Goal: Task Accomplishment & Management: Use online tool/utility

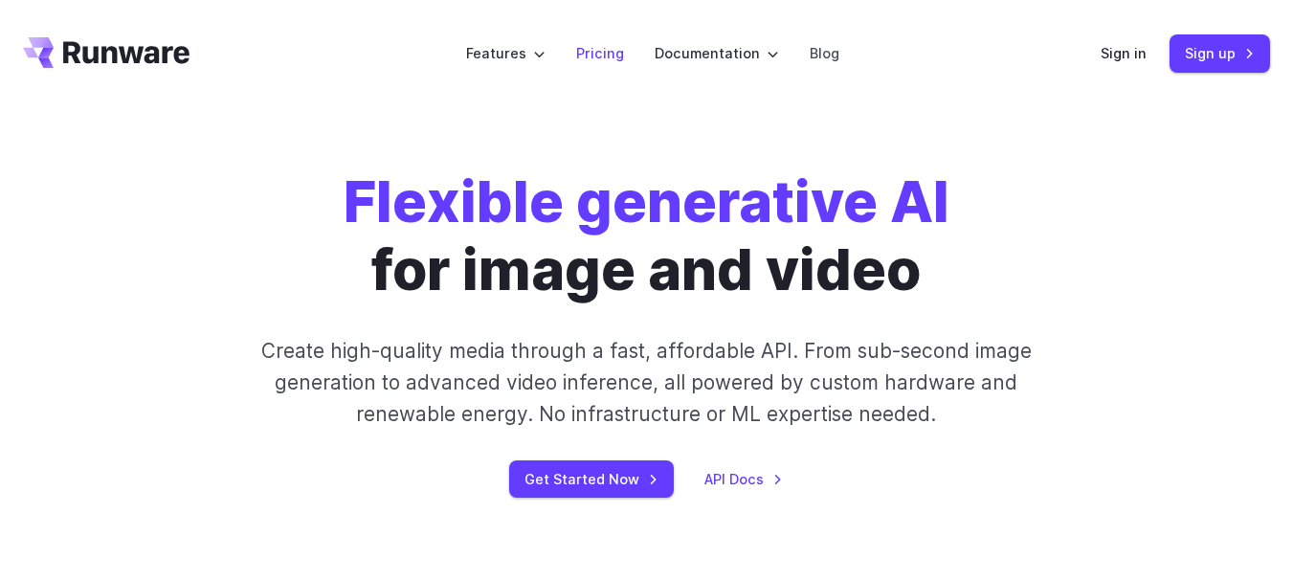
click at [605, 62] on link "Pricing" at bounding box center [600, 53] width 48 height 22
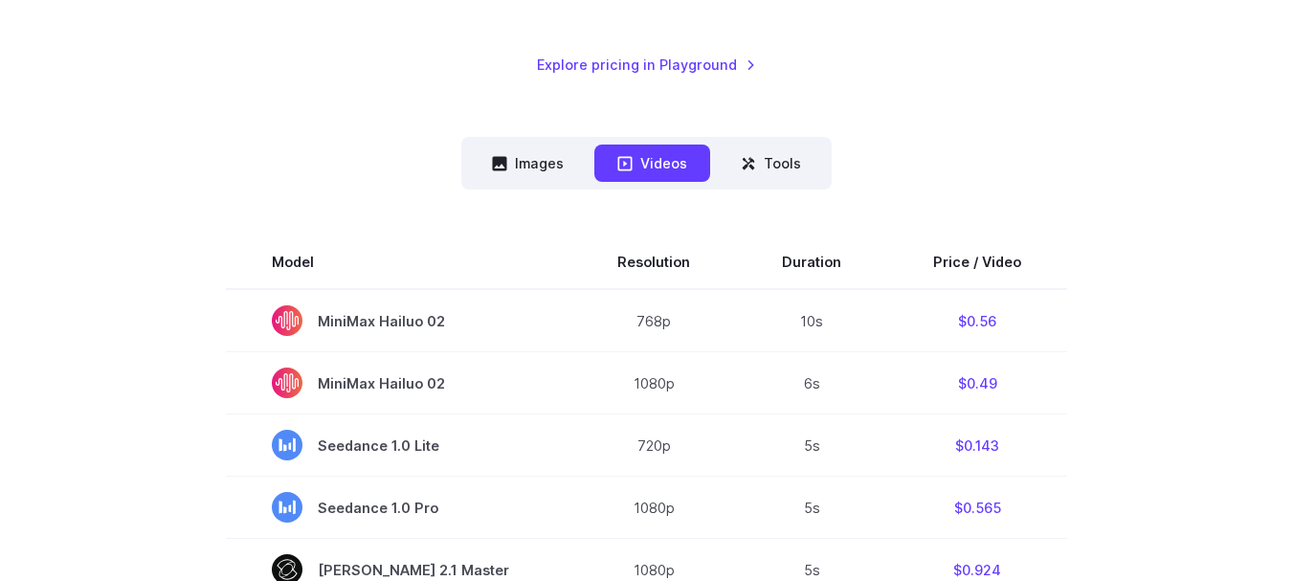
scroll to position [407, 0]
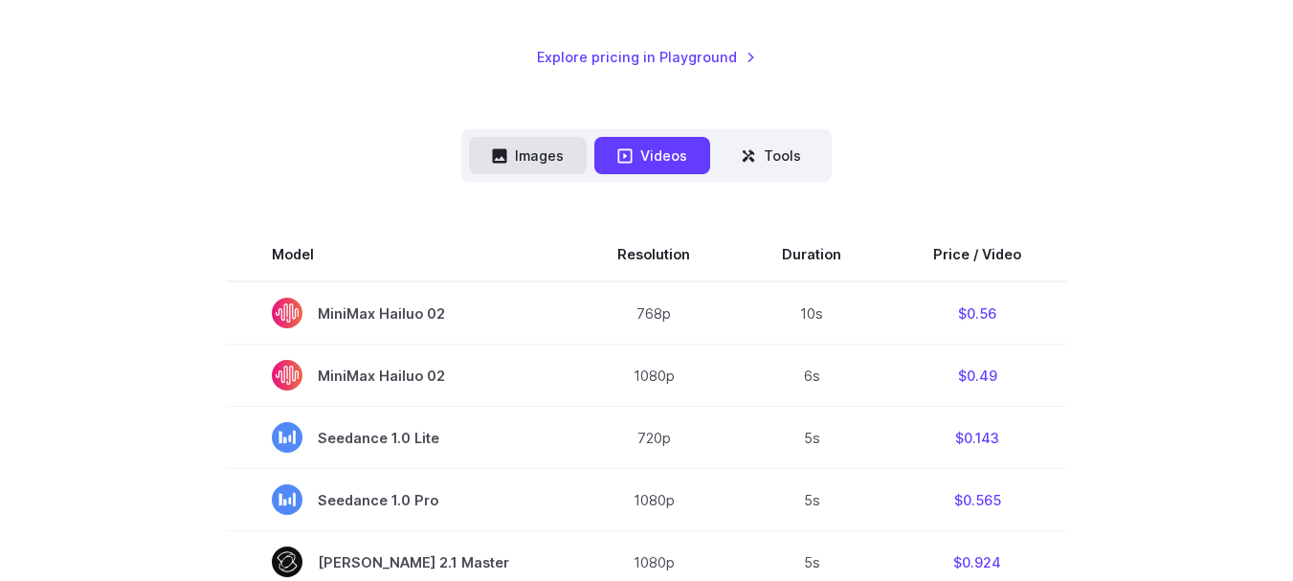
click at [521, 152] on button "Images" at bounding box center [528, 155] width 118 height 37
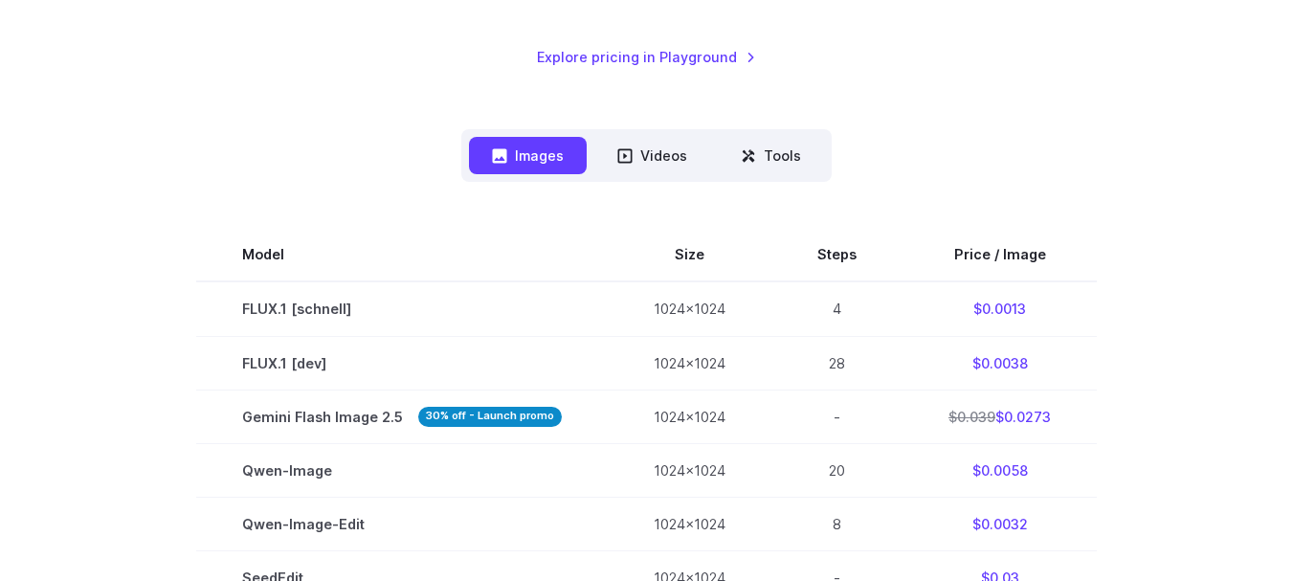
scroll to position [0, 0]
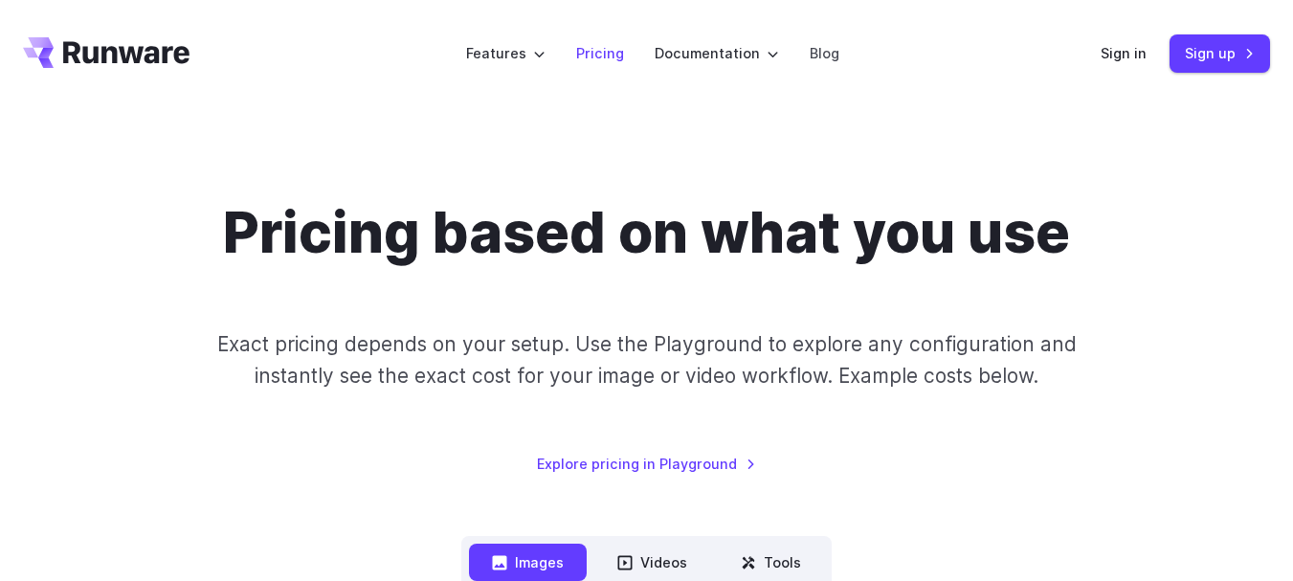
click at [584, 62] on link "Pricing" at bounding box center [600, 53] width 48 height 22
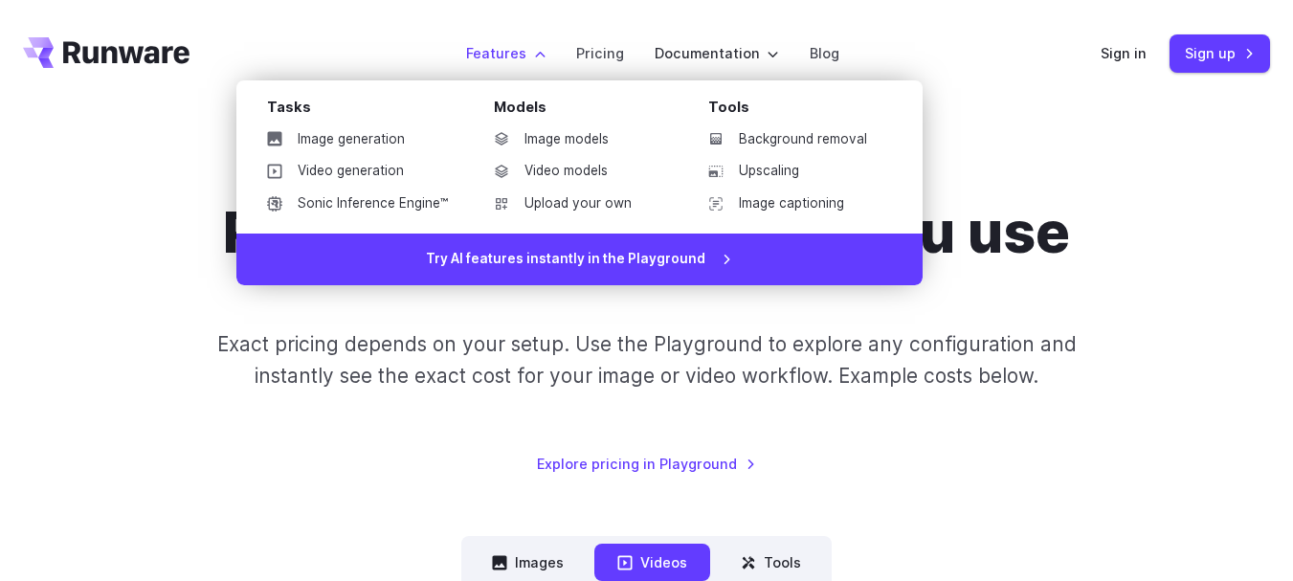
click at [534, 49] on label "Features" at bounding box center [505, 53] width 79 height 22
click at [414, 133] on link "Image generation" at bounding box center [358, 139] width 212 height 29
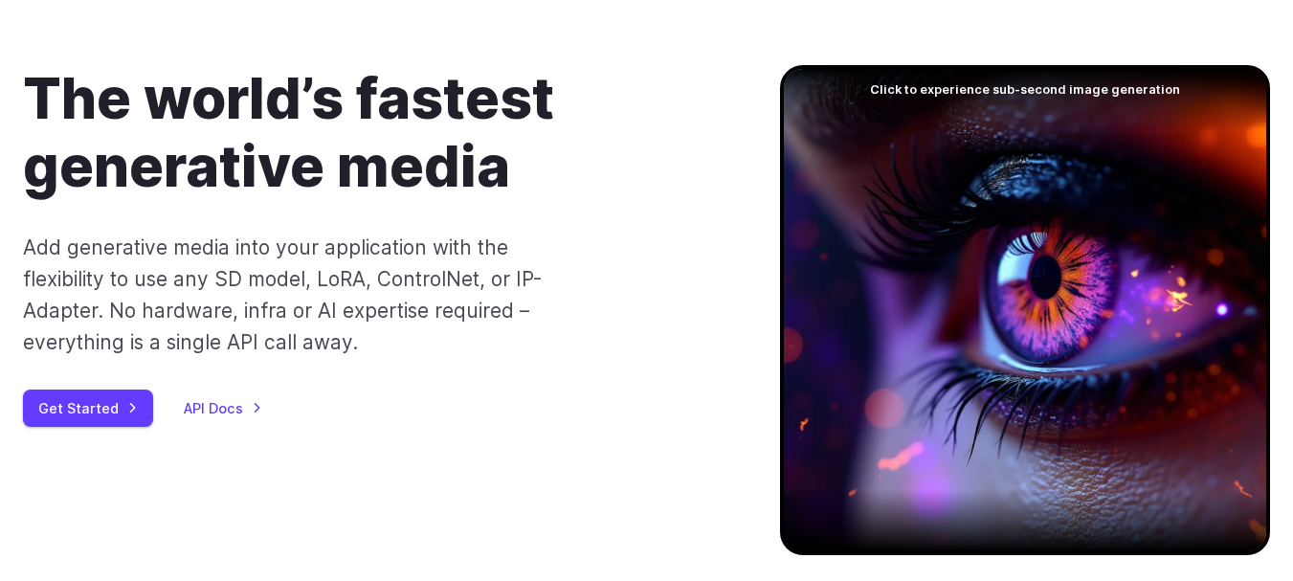
scroll to position [104, 0]
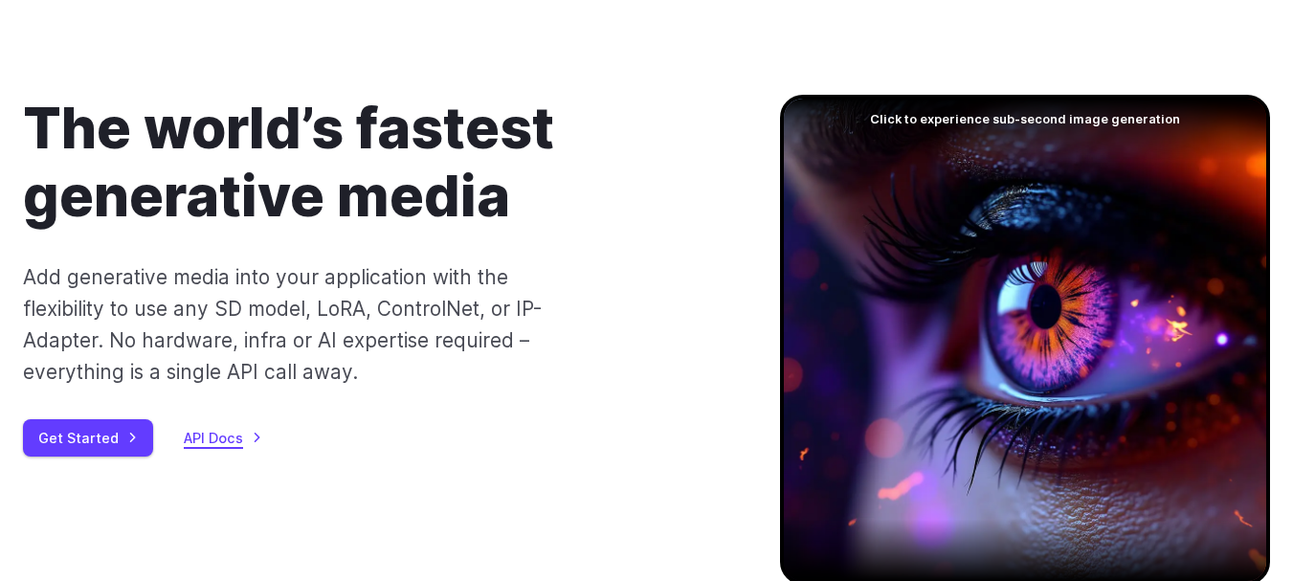
click at [217, 441] on link "API Docs" at bounding box center [223, 438] width 78 height 22
click at [86, 437] on link "Get Started" at bounding box center [88, 437] width 130 height 37
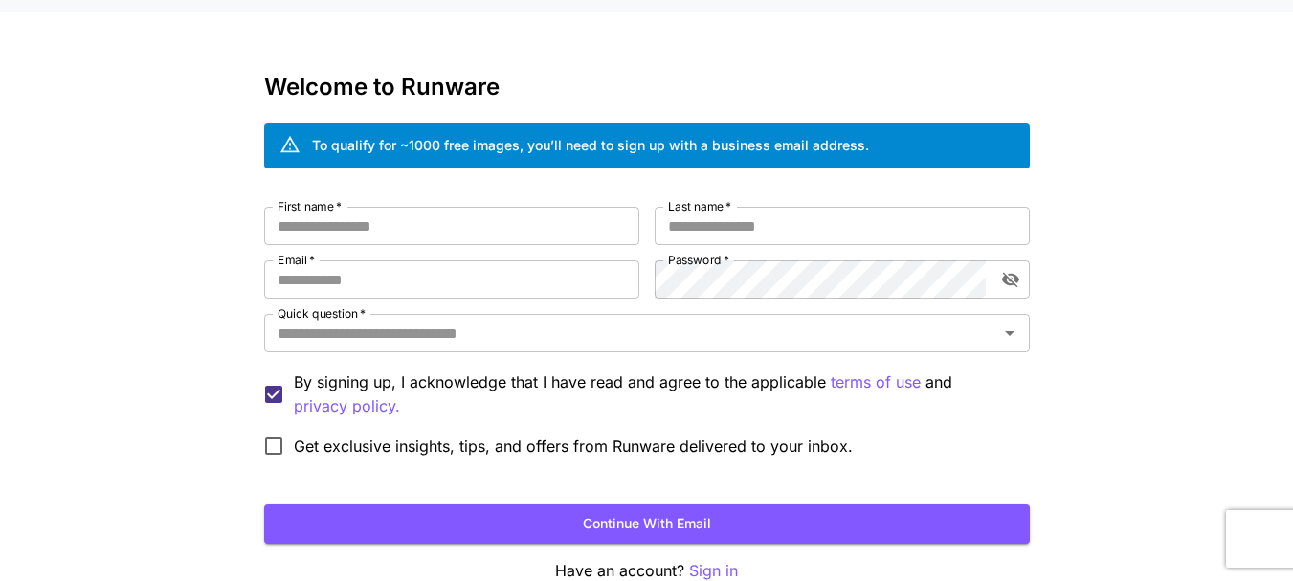
scroll to position [28, 0]
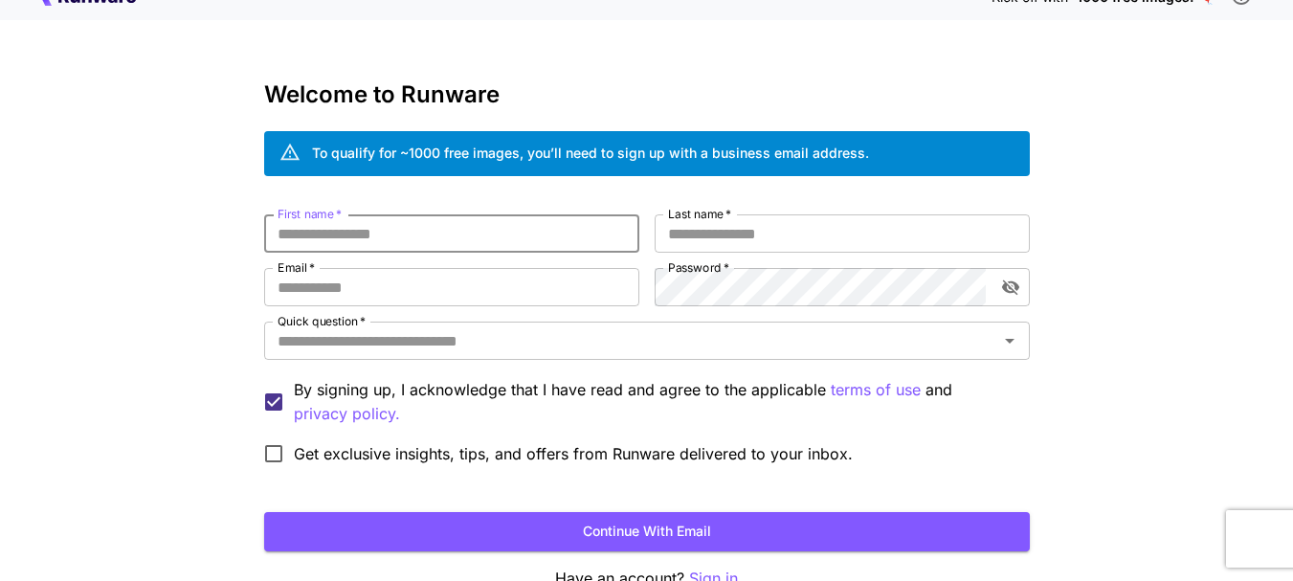
click at [409, 229] on input "First name   *" at bounding box center [451, 233] width 375 height 38
click at [1019, 333] on icon "Open" at bounding box center [1009, 340] width 23 height 23
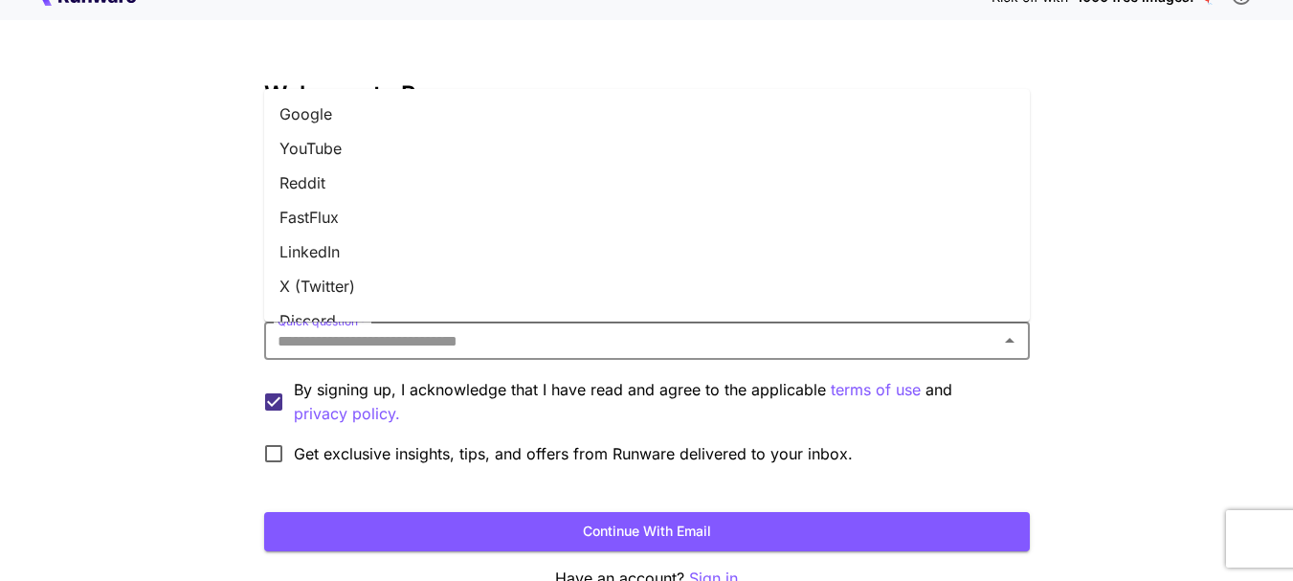
click at [1019, 333] on icon "Close" at bounding box center [1009, 340] width 23 height 23
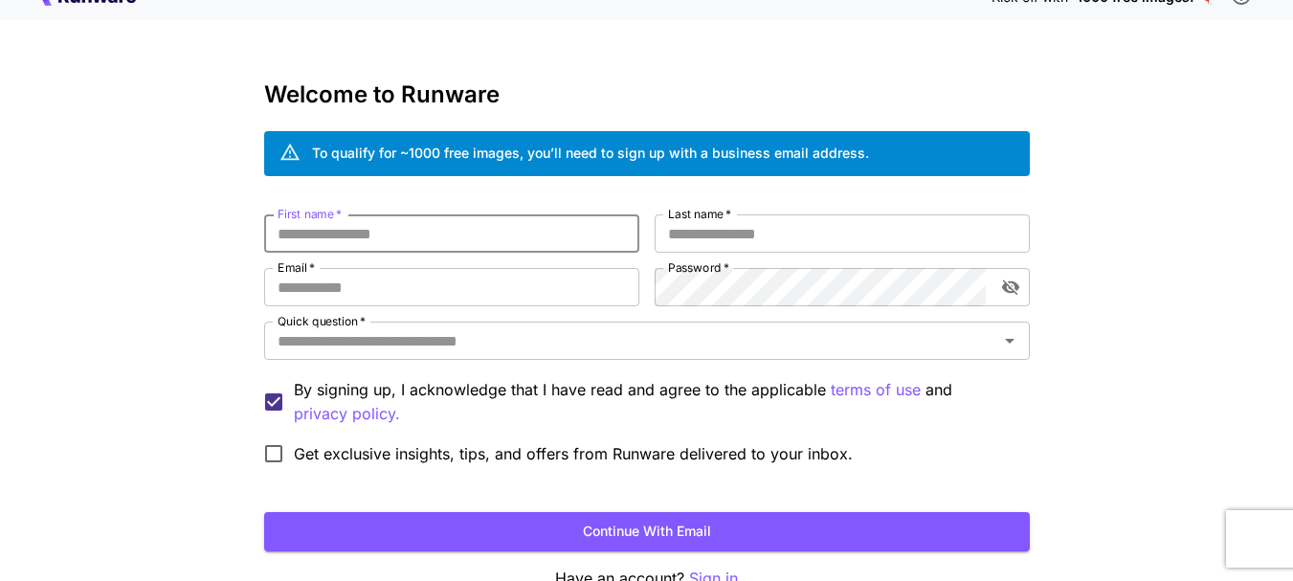
click at [378, 232] on input "First name   *" at bounding box center [451, 233] width 375 height 38
type input "*****"
click at [689, 241] on input "Last name   *" at bounding box center [842, 233] width 375 height 38
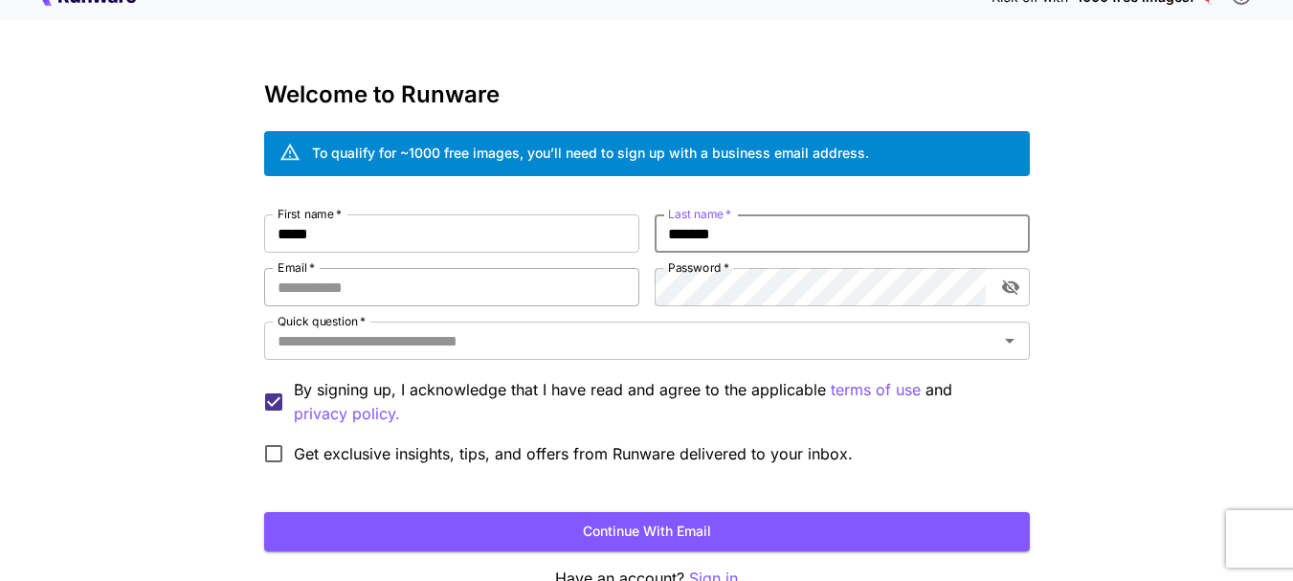
type input "*******"
click at [511, 292] on input "Email   *" at bounding box center [451, 287] width 375 height 38
click at [1101, 370] on div "Kick off with ~1000 free images! 🎈 Welcome to Runware To qualify for ~1000 free…" at bounding box center [646, 332] width 1293 height 721
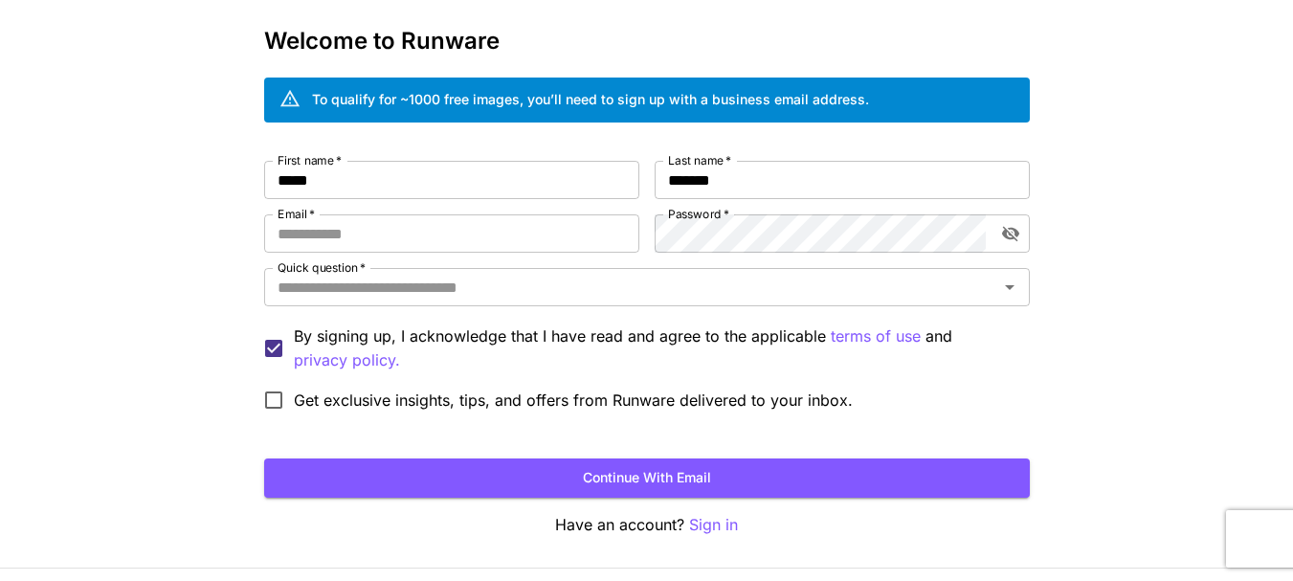
scroll to position [84, 0]
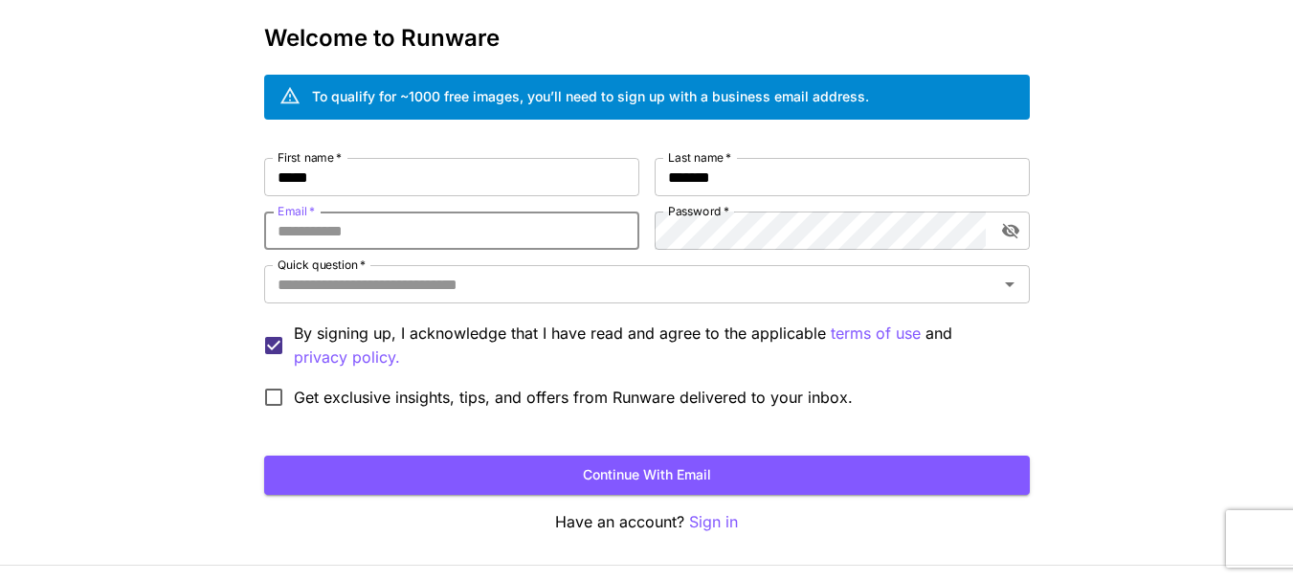
click at [561, 225] on input "Email   *" at bounding box center [451, 231] width 375 height 38
type input "**********"
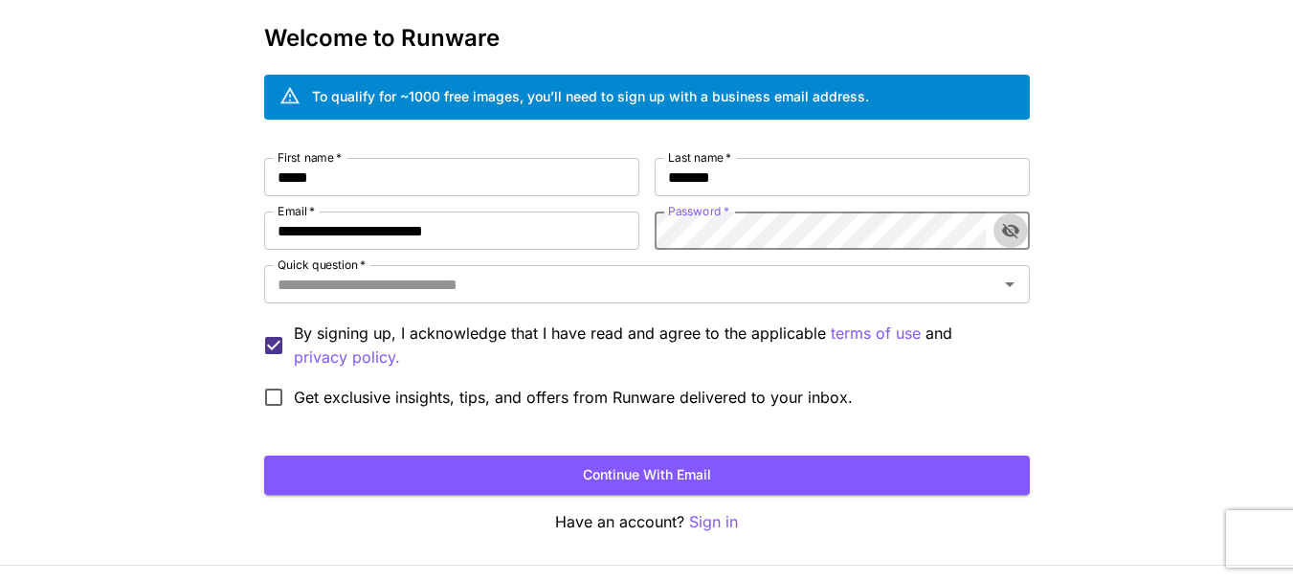
click at [1002, 223] on icon "toggle password visibility" at bounding box center [1010, 230] width 19 height 19
click at [998, 289] on icon "Open" at bounding box center [1009, 284] width 23 height 23
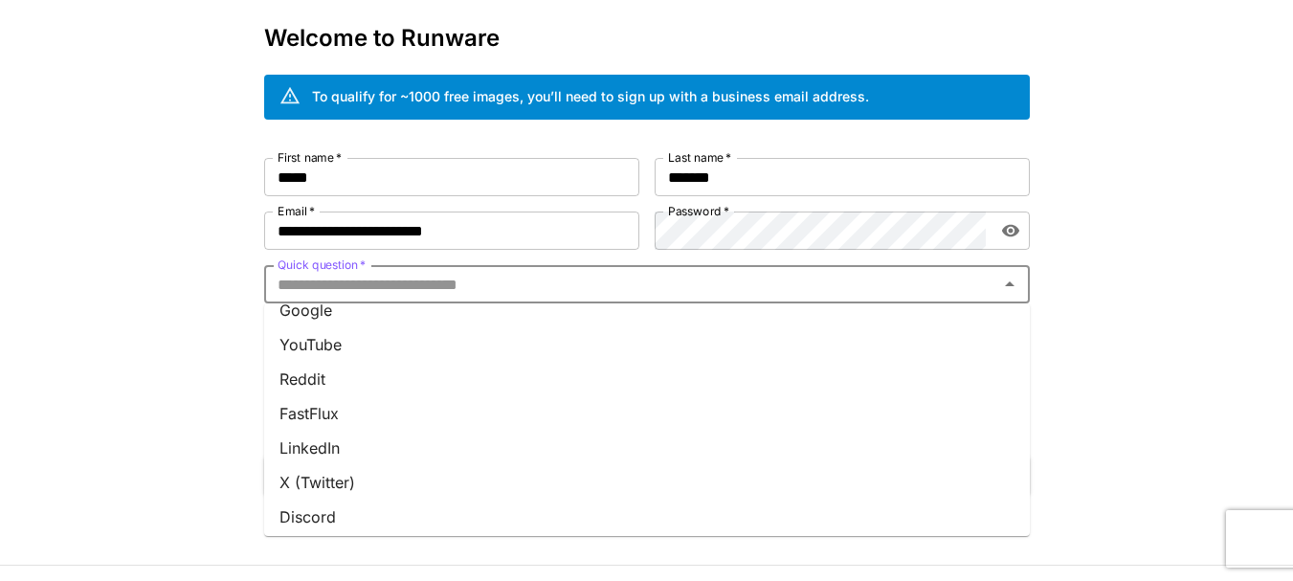
scroll to position [0, 0]
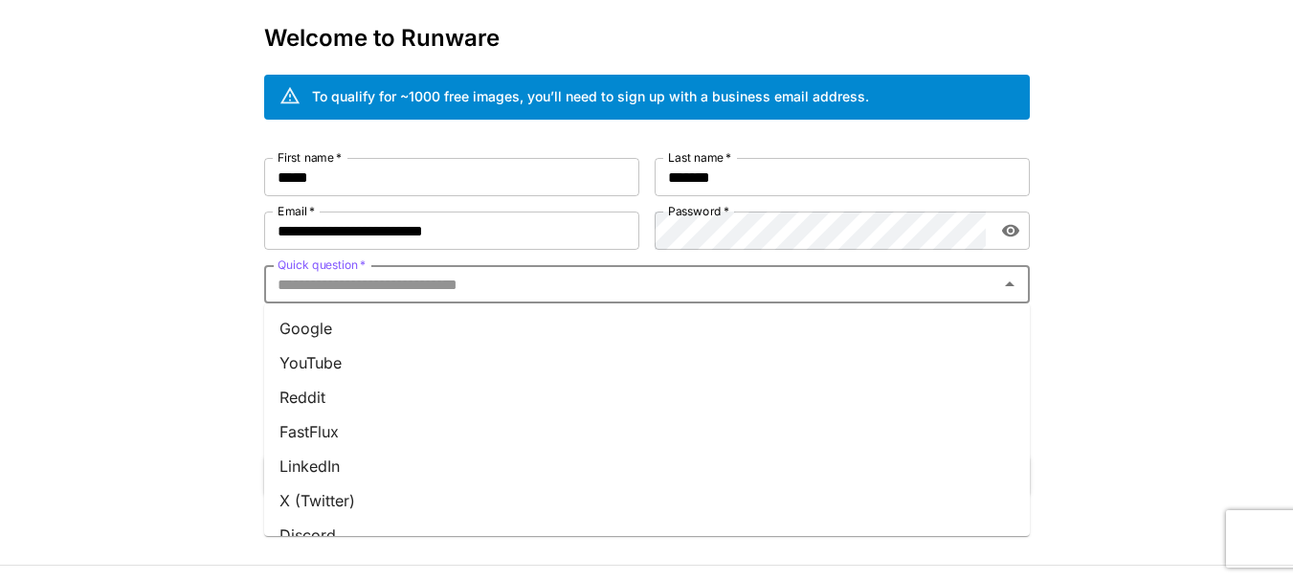
click at [888, 370] on li "YouTube" at bounding box center [647, 363] width 766 height 34
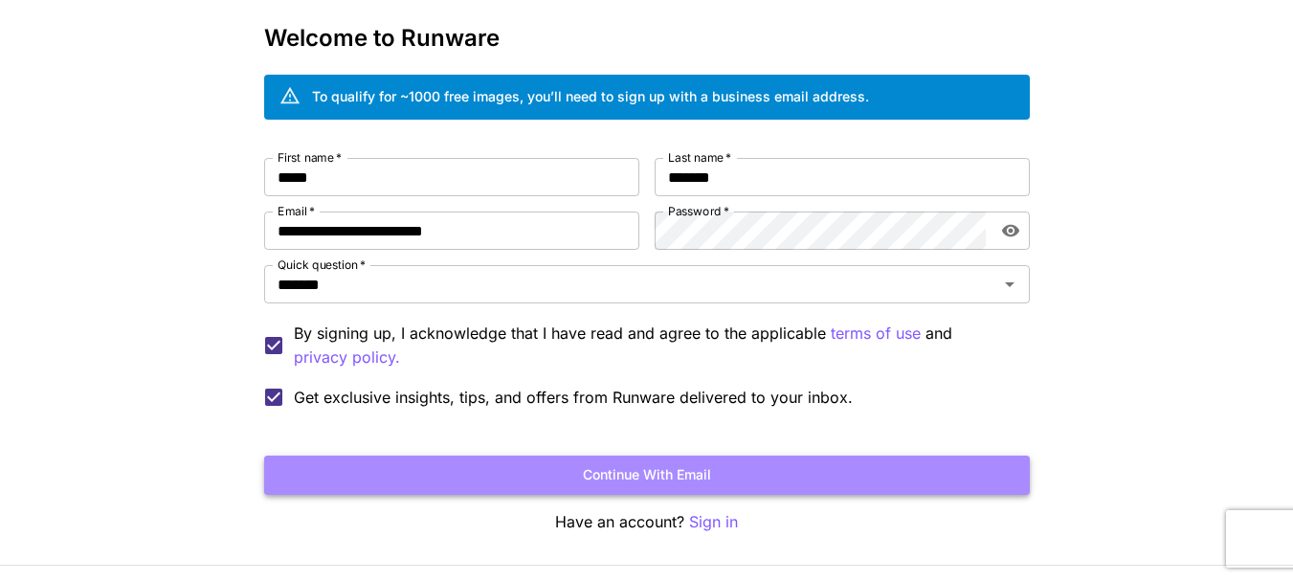
click at [639, 478] on button "Continue with email" at bounding box center [647, 475] width 766 height 39
click at [719, 476] on button "Continue with email" at bounding box center [647, 475] width 766 height 39
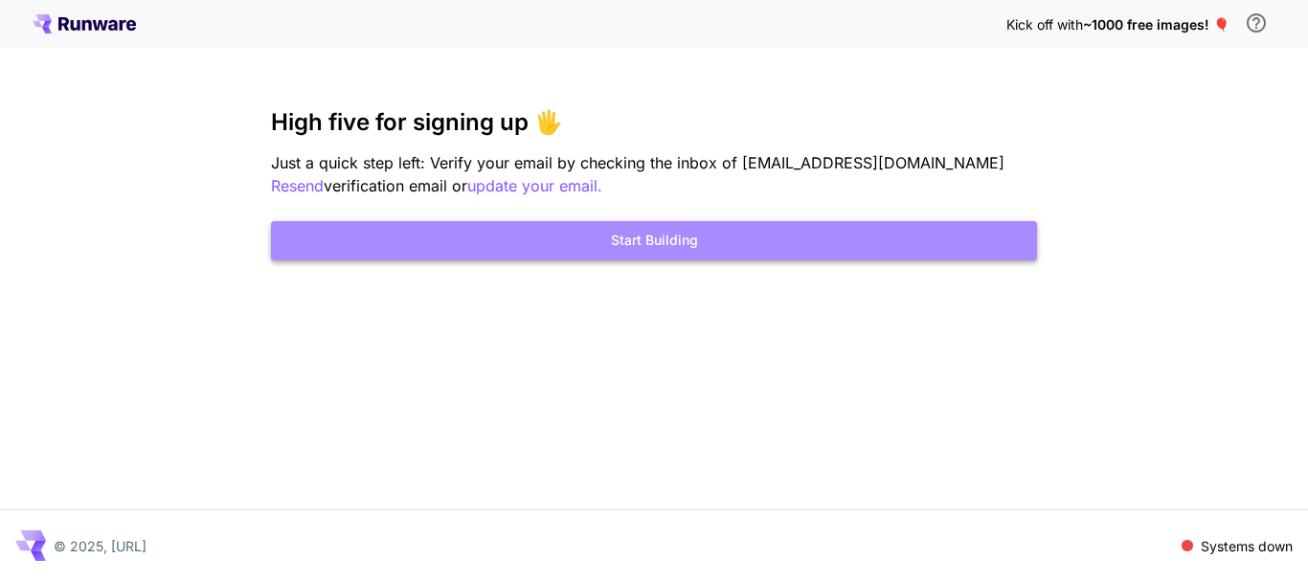
click at [774, 246] on button "Start Building" at bounding box center [654, 240] width 766 height 39
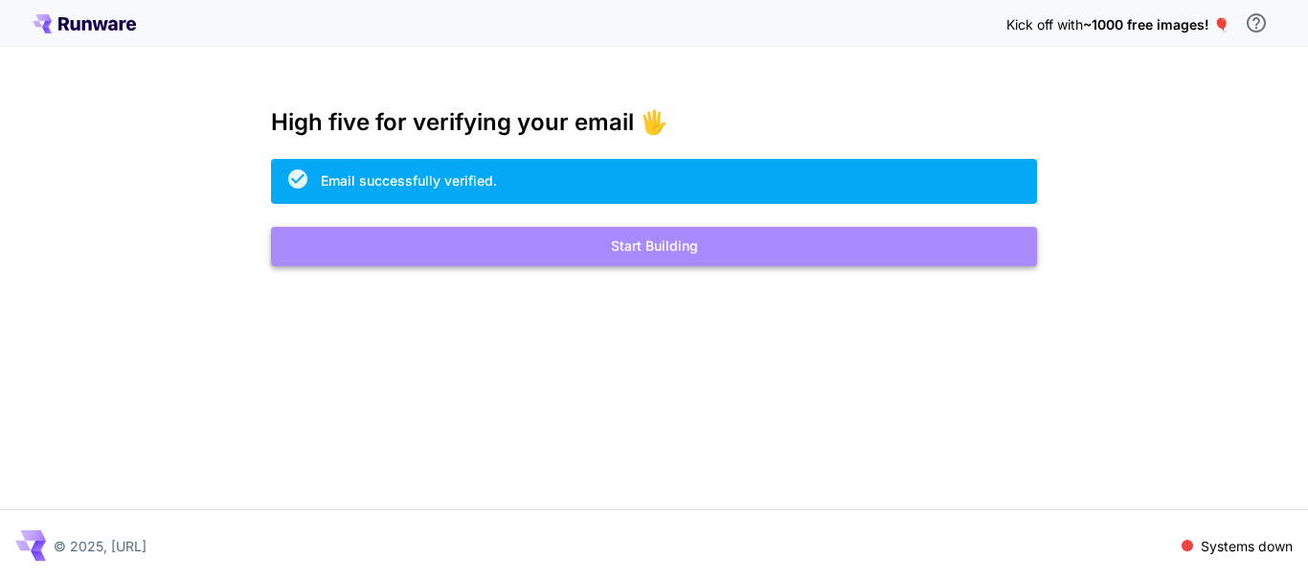
click at [722, 248] on button "Start Building" at bounding box center [654, 246] width 766 height 39
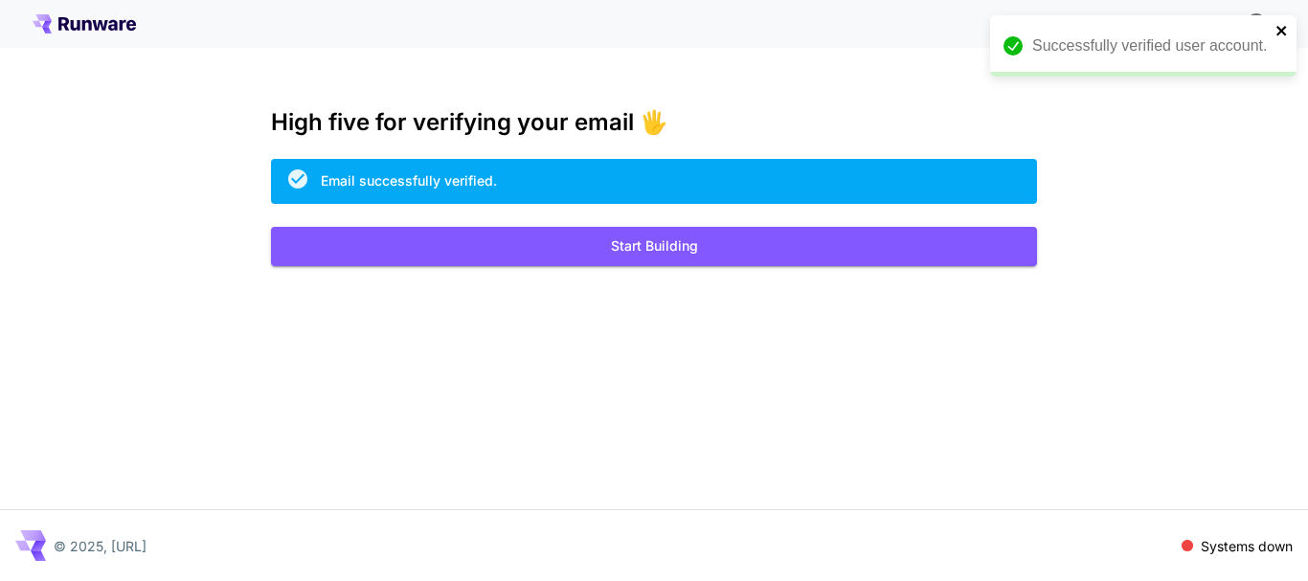
click at [1284, 31] on icon "close" at bounding box center [1281, 30] width 13 height 15
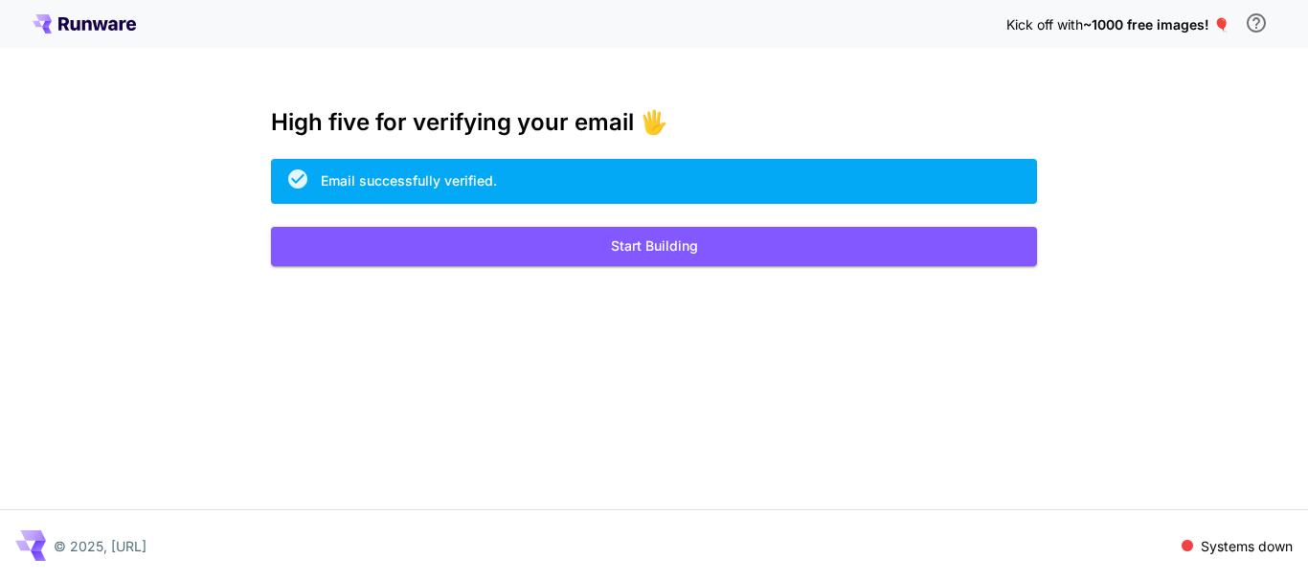
click at [549, 189] on div "Email successfully verified." at bounding box center [654, 181] width 766 height 45
click at [512, 130] on h3 "High five for verifying your email 🖐️" at bounding box center [654, 122] width 766 height 27
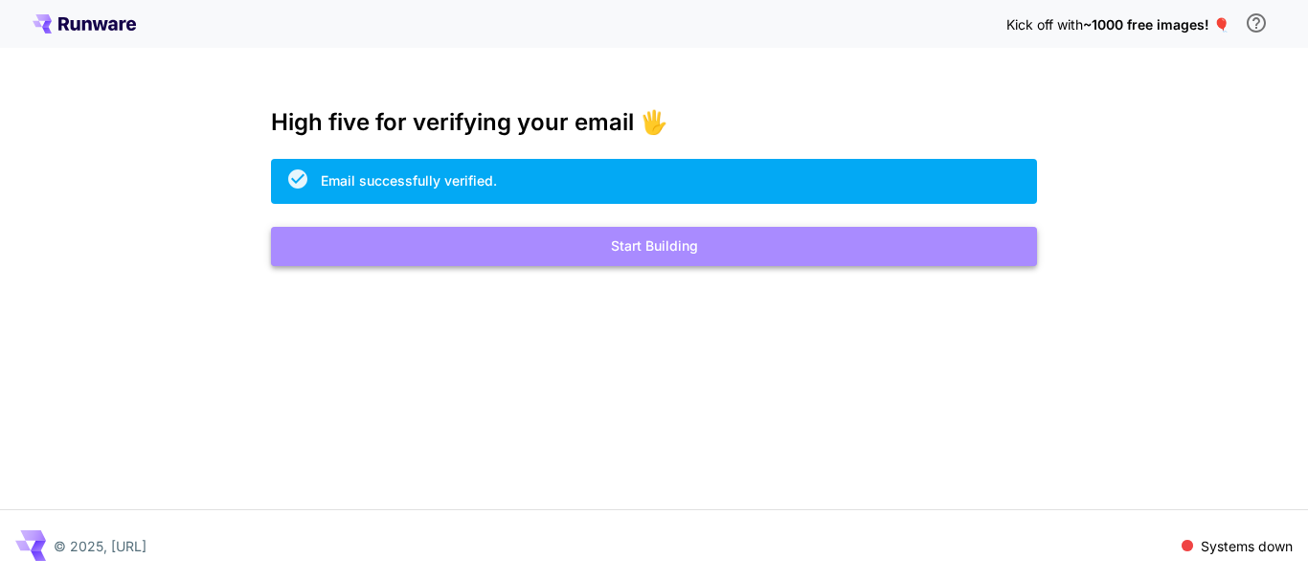
click at [629, 249] on button "Start Building" at bounding box center [654, 246] width 766 height 39
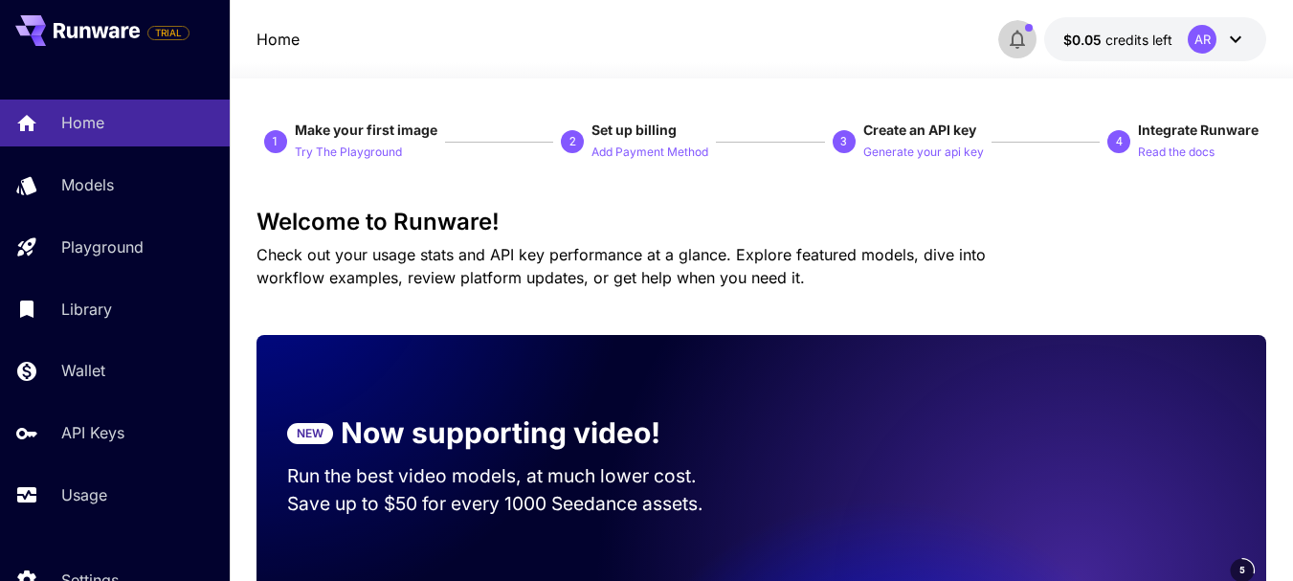
click at [1019, 41] on icon "button" at bounding box center [1017, 39] width 23 height 23
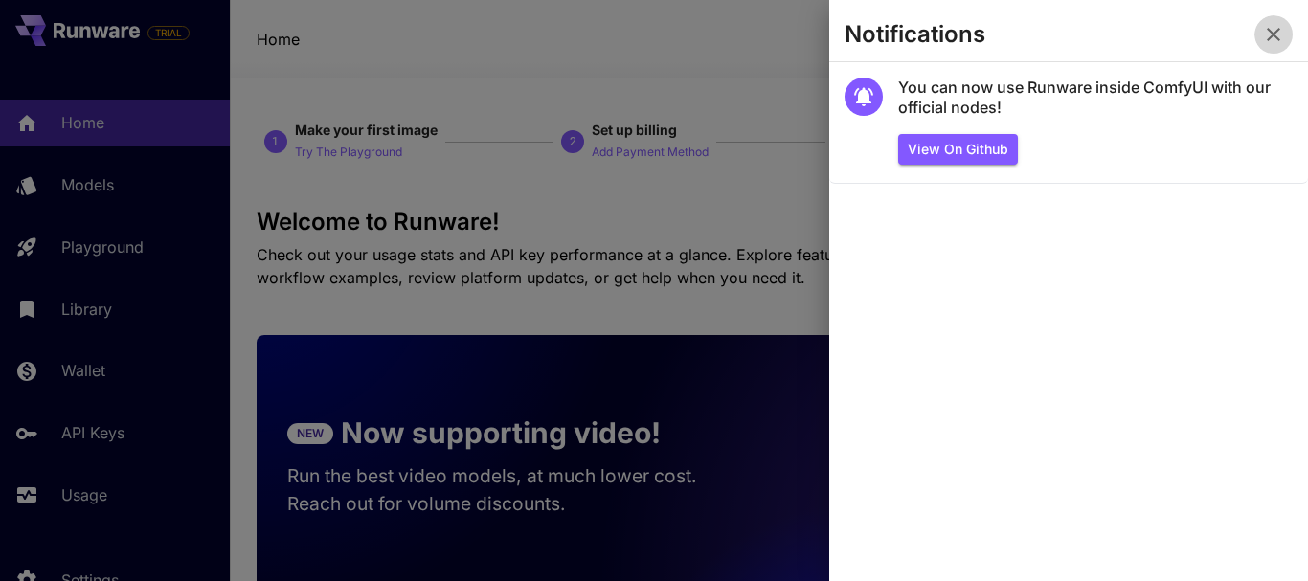
click at [1271, 39] on icon "button" at bounding box center [1273, 34] width 23 height 23
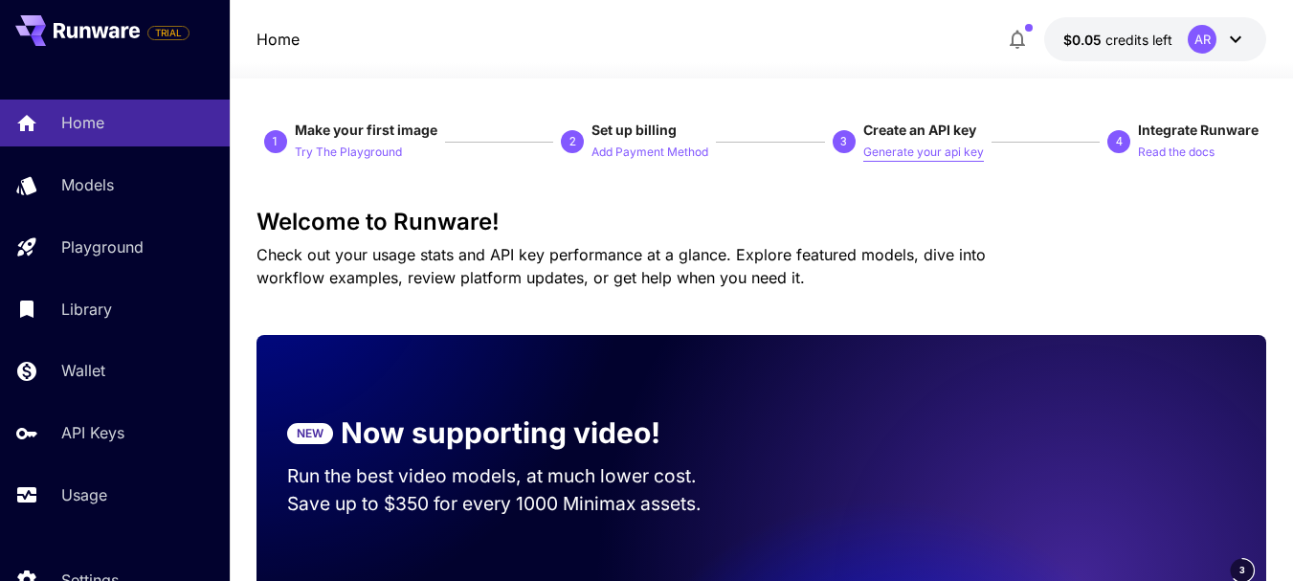
click at [904, 151] on p "Generate your api key" at bounding box center [923, 153] width 121 height 18
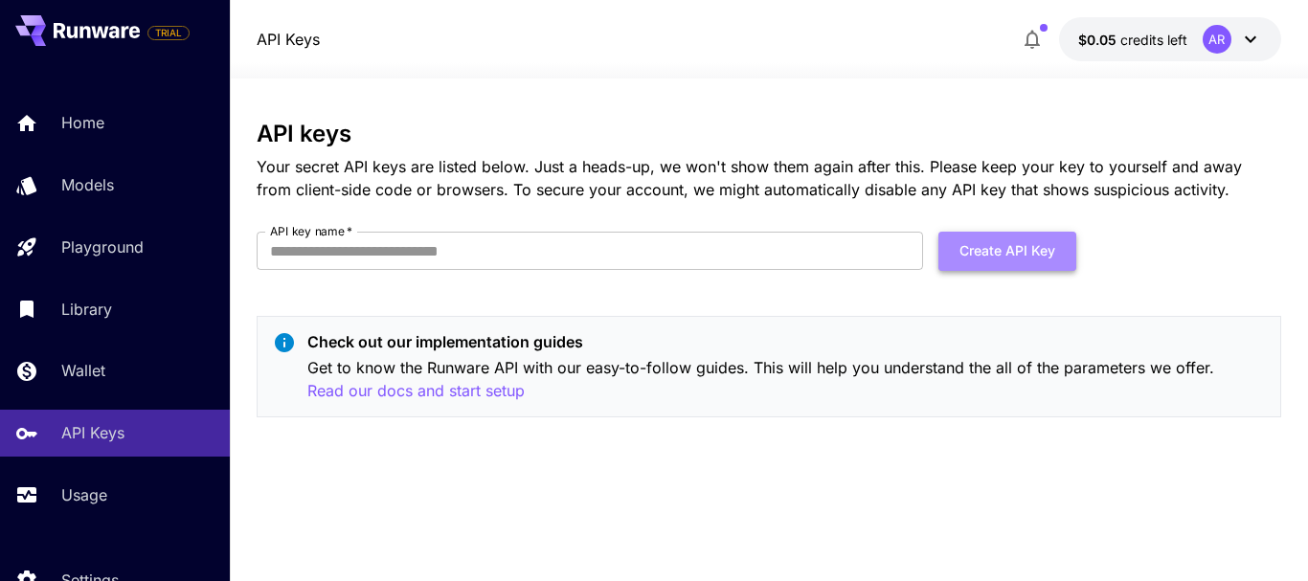
click at [1003, 261] on button "Create API Key" at bounding box center [1007, 251] width 138 height 39
click at [525, 258] on input "API key name   *" at bounding box center [590, 251] width 666 height 38
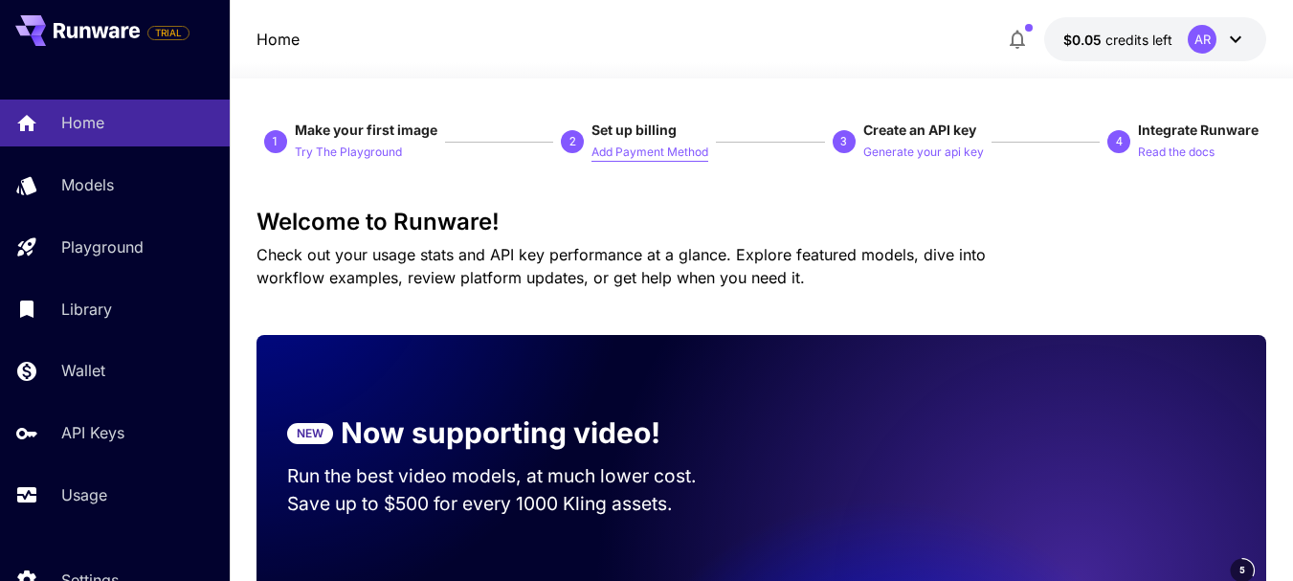
click at [621, 158] on p "Add Payment Method" at bounding box center [650, 153] width 117 height 18
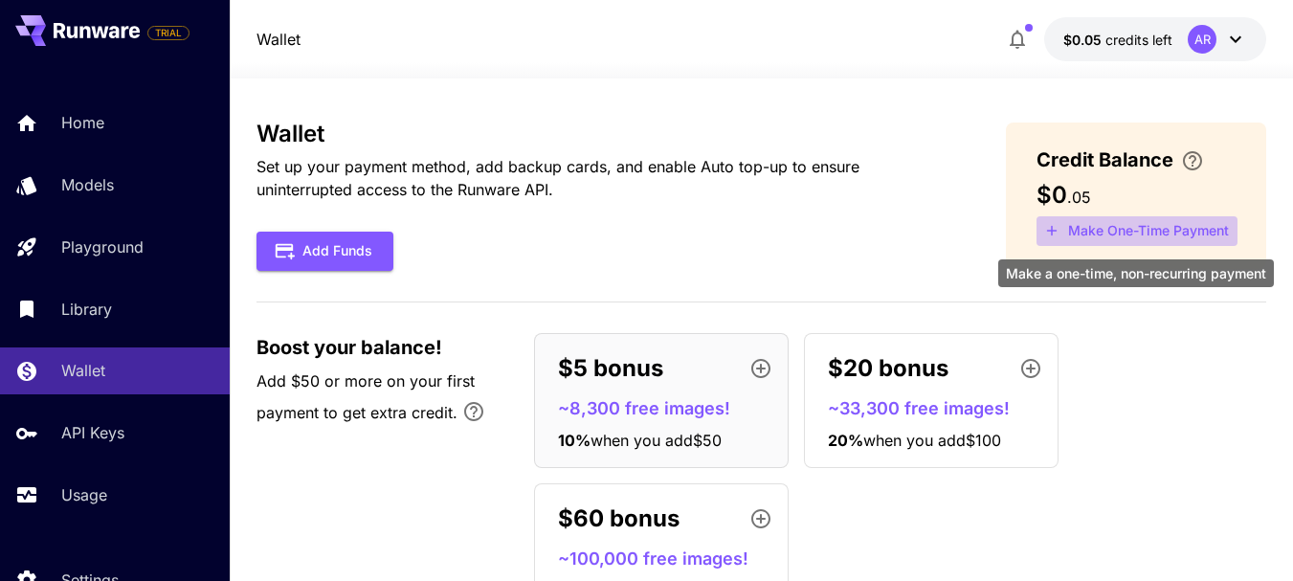
click at [1116, 231] on button "Make One-Time Payment" at bounding box center [1137, 231] width 201 height 30
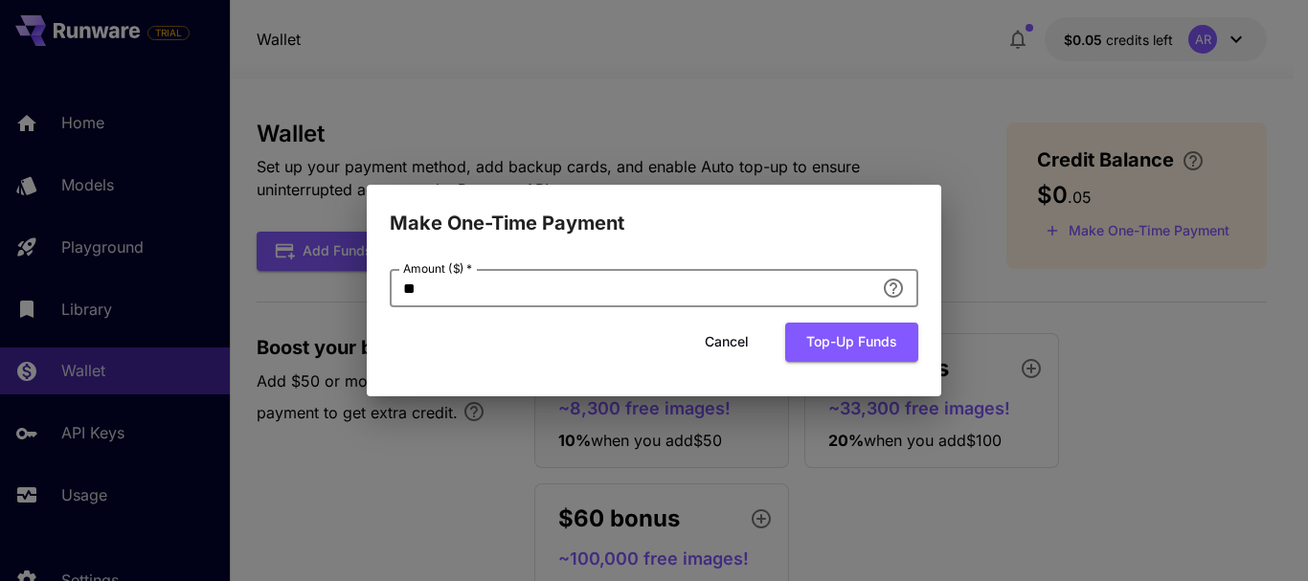
click at [540, 290] on input "**" at bounding box center [632, 288] width 484 height 38
type input "*"
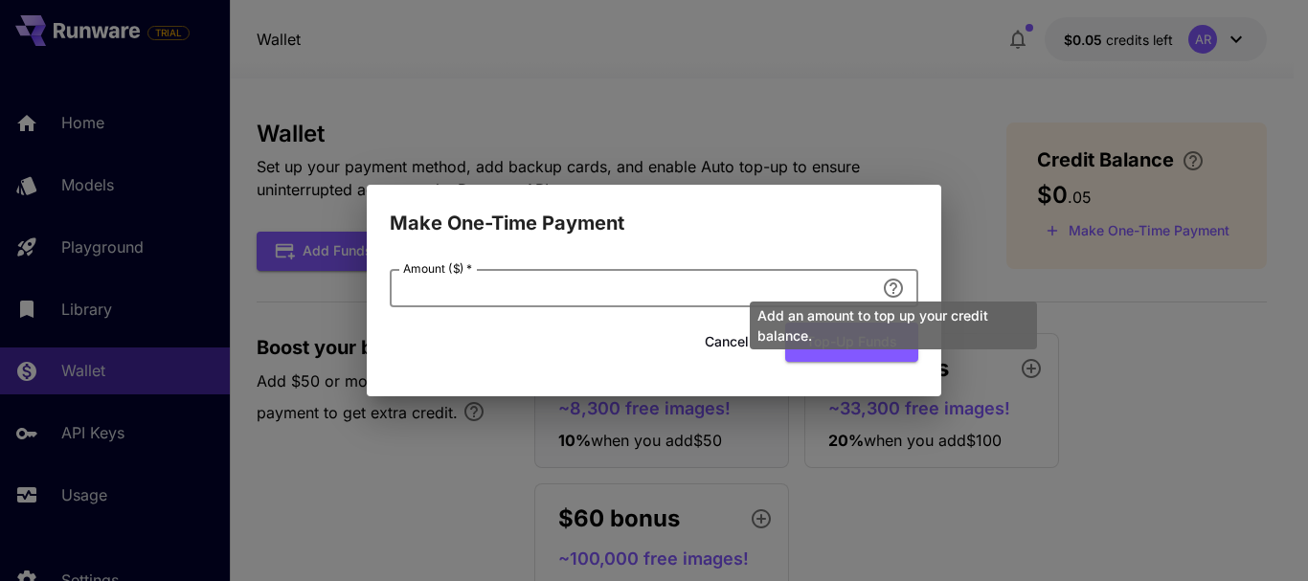
click at [890, 288] on div "Add an amount to top up your credit balance." at bounding box center [893, 319] width 291 height 63
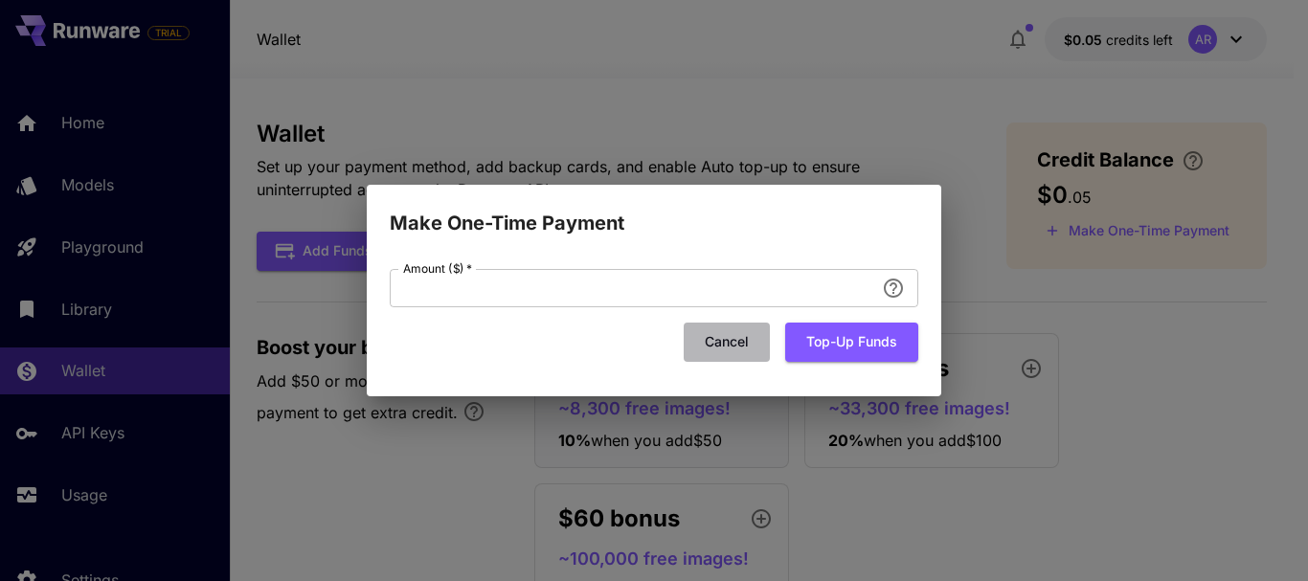
click at [723, 348] on button "Cancel" at bounding box center [727, 342] width 86 height 39
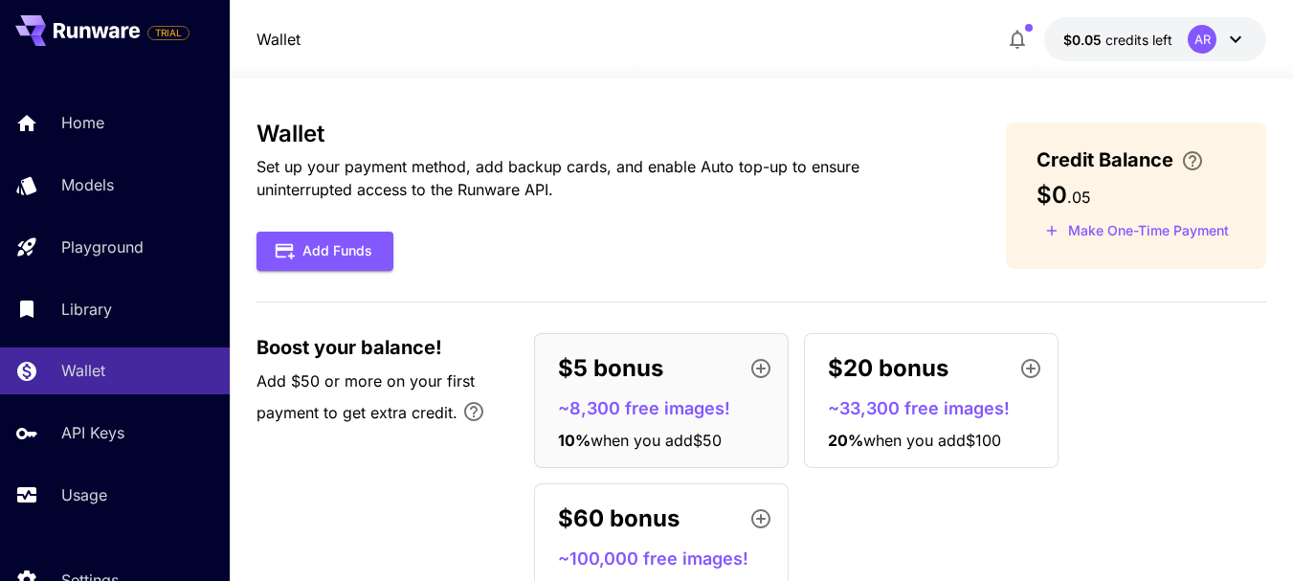
click at [607, 282] on div "Wallet Set up your payment method, add backup cards, and enable Auto top-up to …" at bounding box center [762, 377] width 1010 height 513
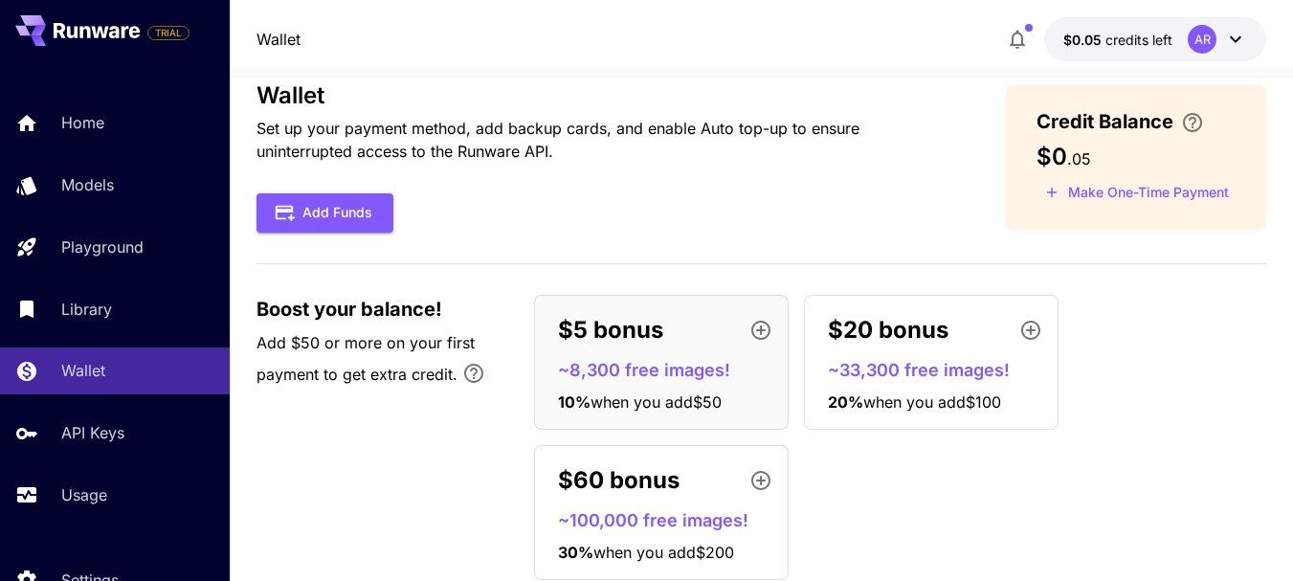
scroll to position [95, 0]
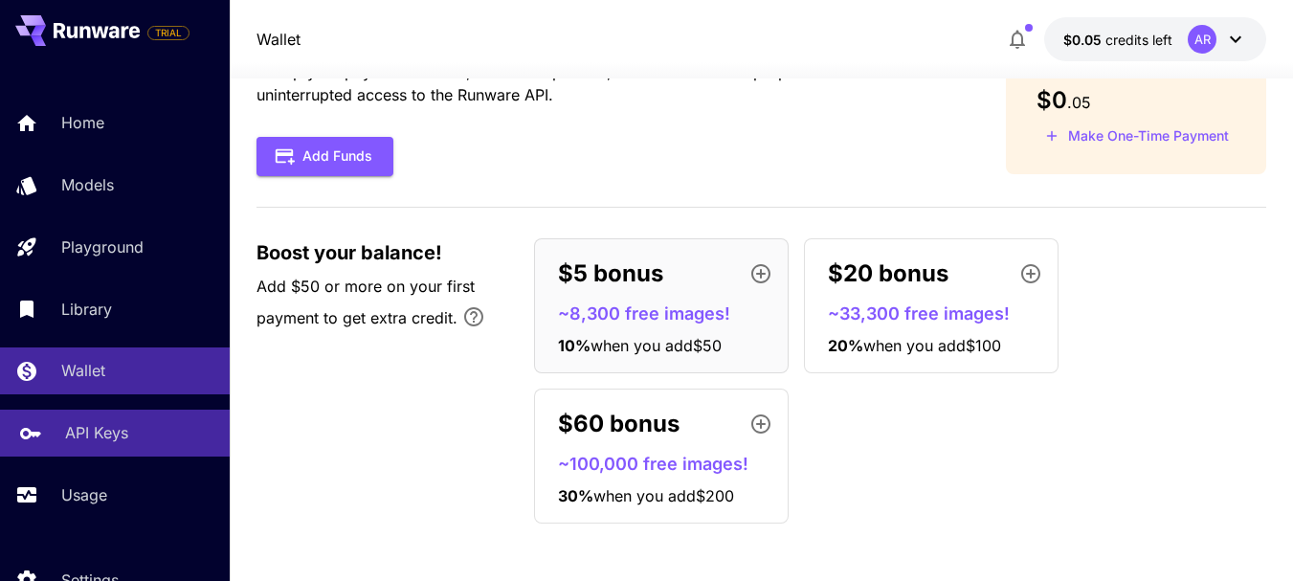
click at [137, 416] on link "API Keys" at bounding box center [115, 433] width 230 height 47
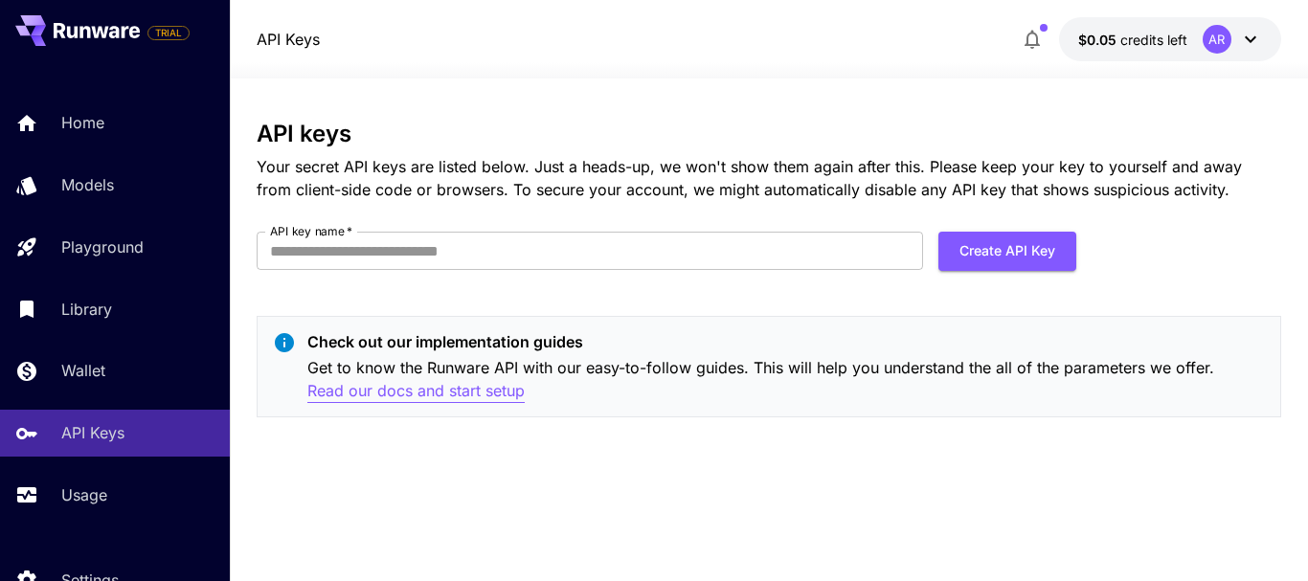
click at [387, 389] on p "Read our docs and start setup" at bounding box center [415, 391] width 217 height 24
click at [354, 251] on input "API key name   *" at bounding box center [590, 251] width 666 height 38
click at [318, 253] on input "*********" at bounding box center [590, 251] width 666 height 38
type input "**********"
click at [985, 258] on button "Create API Key" at bounding box center [1007, 251] width 138 height 39
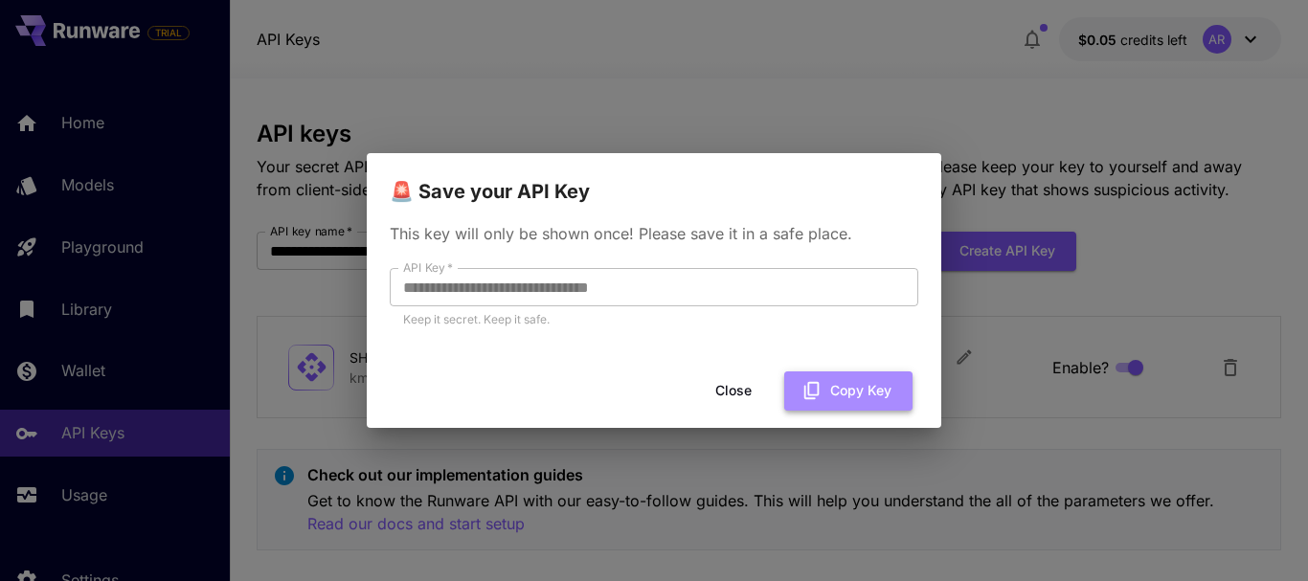
click at [814, 389] on icon "button" at bounding box center [811, 390] width 21 height 21
click at [721, 386] on button "Close" at bounding box center [733, 390] width 86 height 39
